Goal: Information Seeking & Learning: Learn about a topic

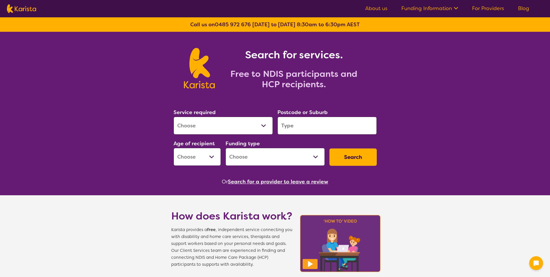
scroll to position [702, 0]
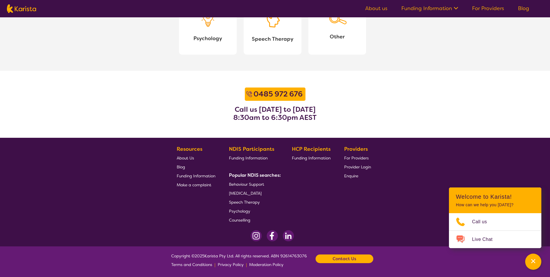
click at [235, 181] on span "Behaviour Support" at bounding box center [246, 183] width 35 height 5
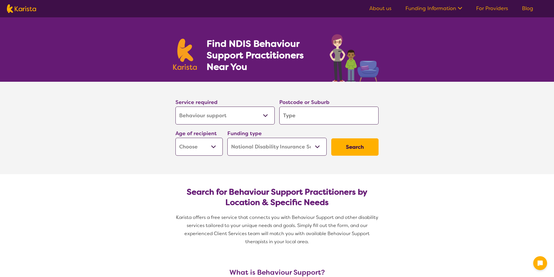
select select "Behaviour support"
select select "NDIS"
select select "Behaviour support"
select select "NDIS"
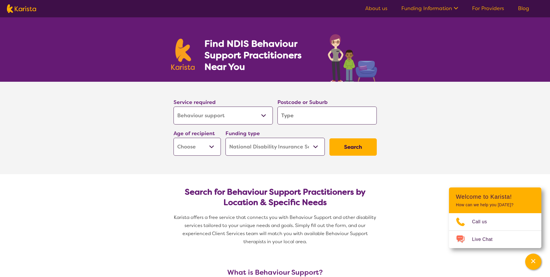
click at [277, 192] on h2 "Search for Behaviour Support Practitioners by Location & Specific Needs" at bounding box center [275, 197] width 194 height 21
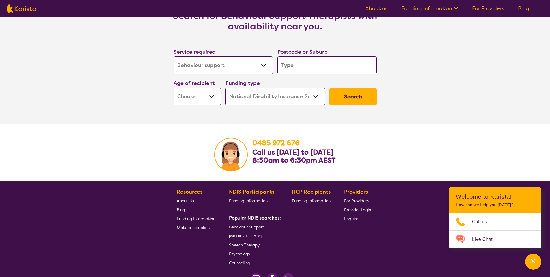
scroll to position [930, 0]
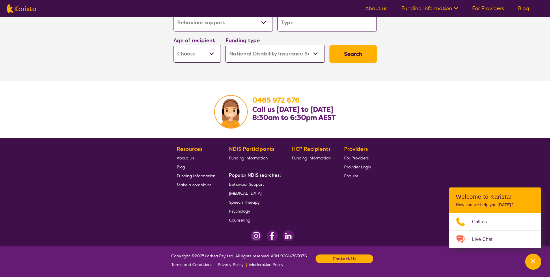
click at [257, 190] on span "[MEDICAL_DATA]" at bounding box center [245, 192] width 33 height 5
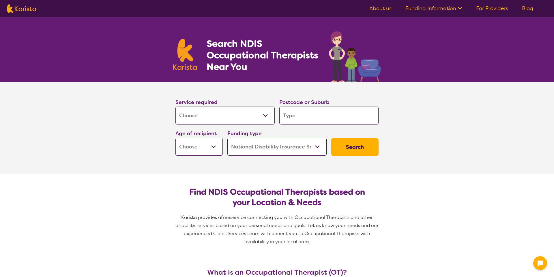
select select "[MEDICAL_DATA]"
select select "NDIS"
select select "[MEDICAL_DATA]"
select select "NDIS"
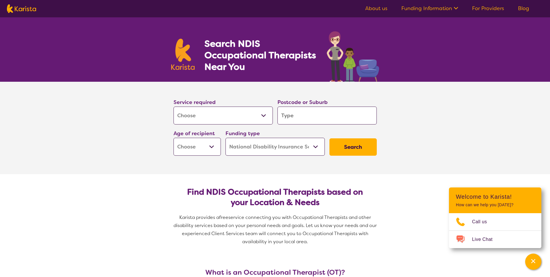
click at [3, 10] on nav "About us Funding Information NDIS - National Disability Insurance Scheme HCP - …" at bounding box center [275, 8] width 550 height 17
click at [20, 9] on img at bounding box center [21, 8] width 29 height 9
select select "[MEDICAL_DATA]"
select select "NDIS"
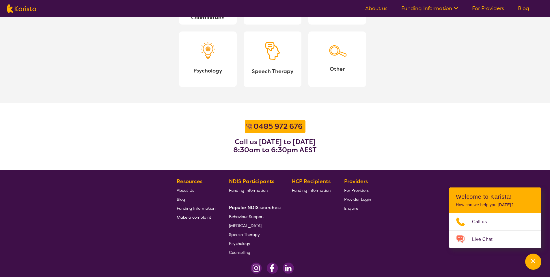
scroll to position [702, 0]
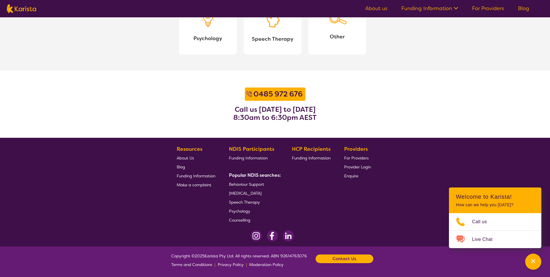
click at [517, 12] on ul "About us Funding Information NDIS - National Disability Insurance Scheme HCP - …" at bounding box center [447, 8] width 178 height 9
click at [519, 10] on link "Blog" at bounding box center [523, 8] width 11 height 7
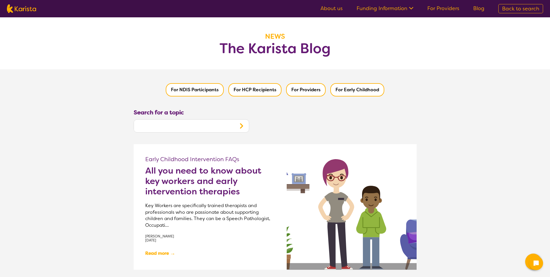
click at [203, 186] on h2 "All you need to know about key workers and early intervention therapies" at bounding box center [210, 180] width 130 height 31
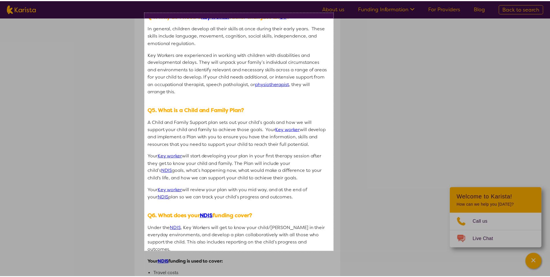
scroll to position [623, 0]
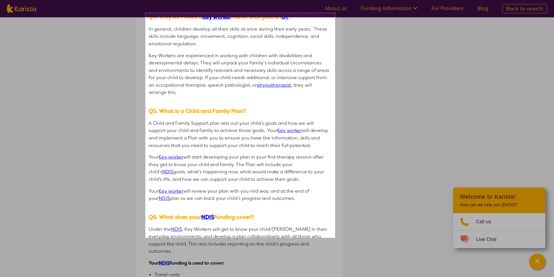
drag, startPoint x: 163, startPoint y: 61, endPoint x: 335, endPoint y: 237, distance: 246.7
